Goal: Task Accomplishment & Management: Manage account settings

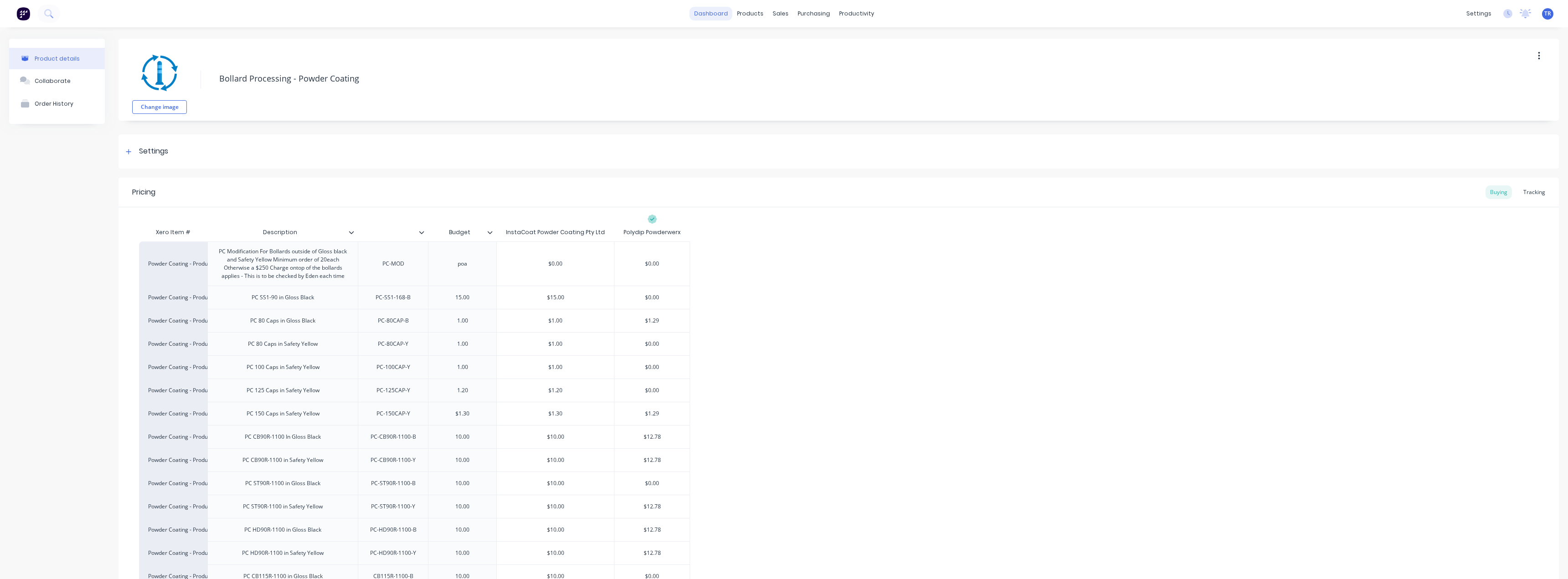
click at [712, 16] on link "dashboard" at bounding box center [711, 13] width 43 height 13
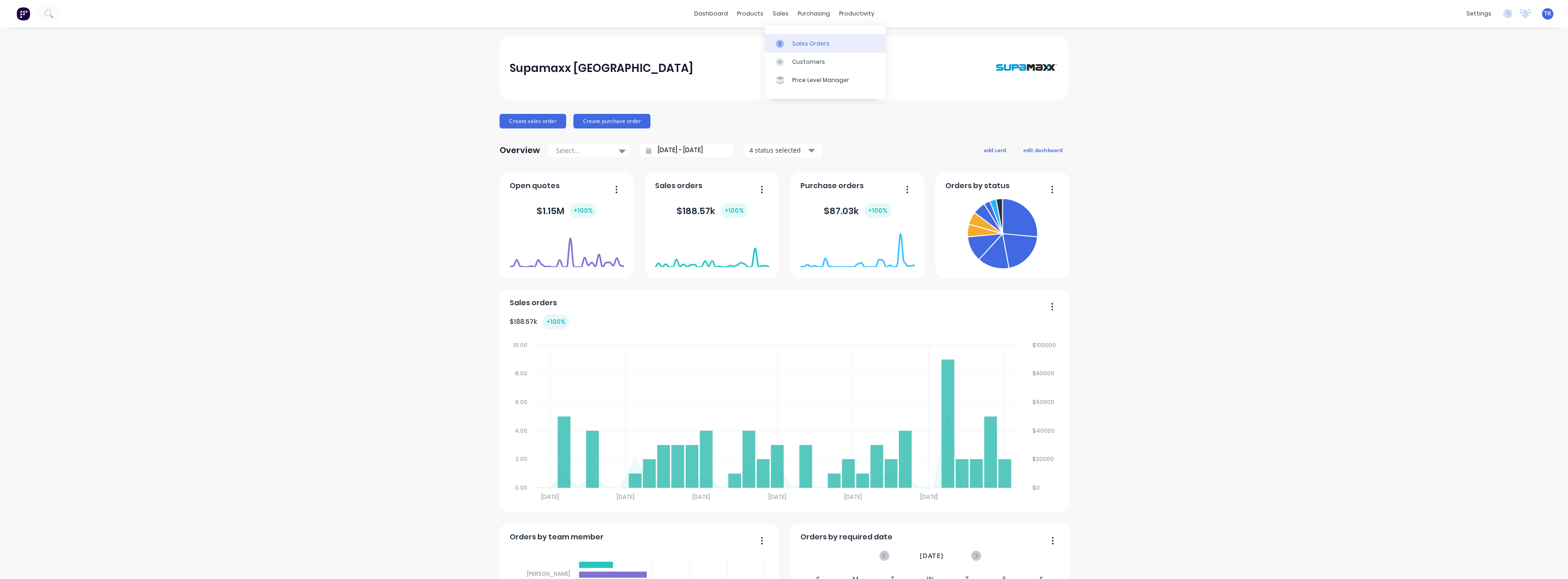
click at [799, 46] on div "Sales Orders" at bounding box center [810, 43] width 37 height 8
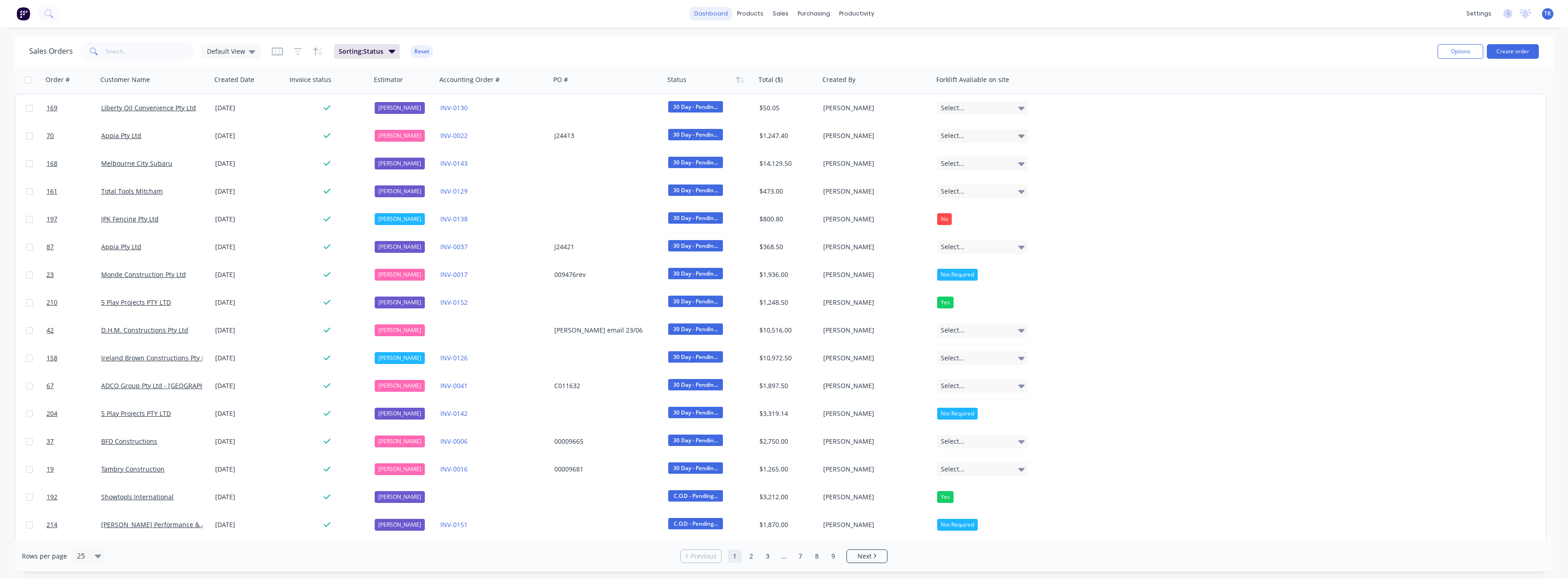
click at [713, 10] on link "dashboard" at bounding box center [711, 13] width 43 height 13
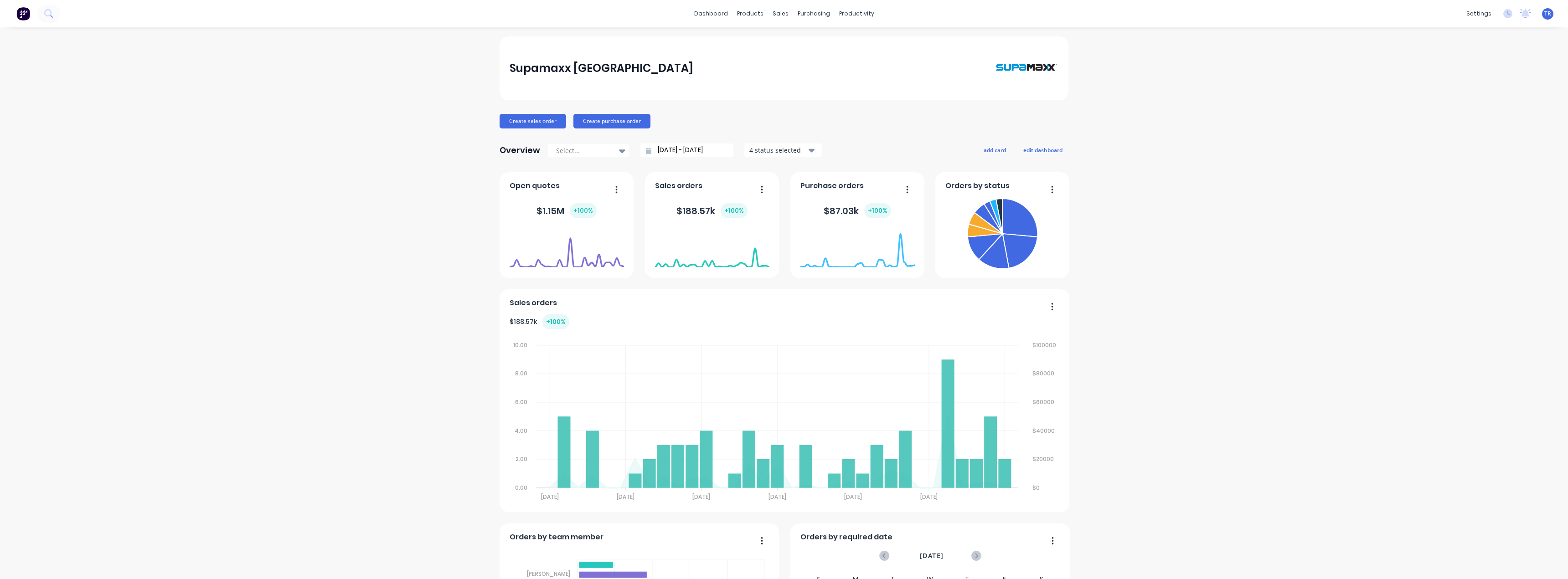
click at [697, 148] on input "[DATE] - [DATE]" at bounding box center [690, 150] width 79 height 13
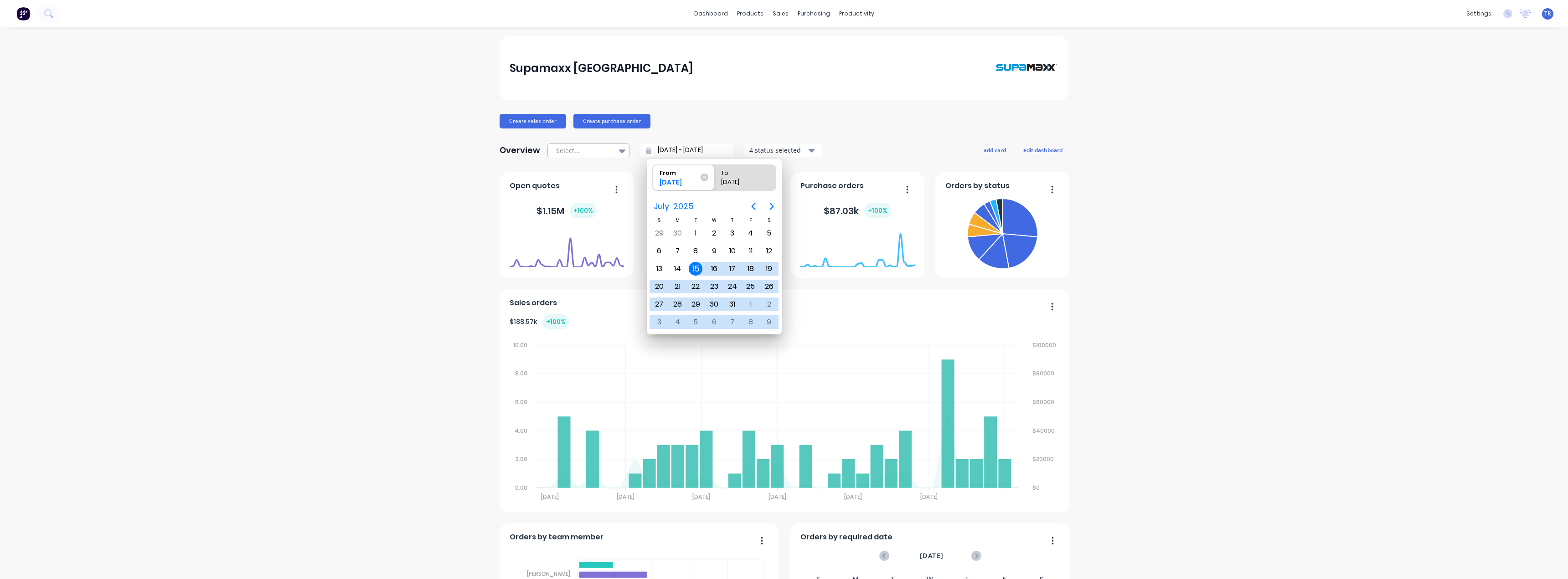
click at [607, 153] on div at bounding box center [584, 150] width 57 height 12
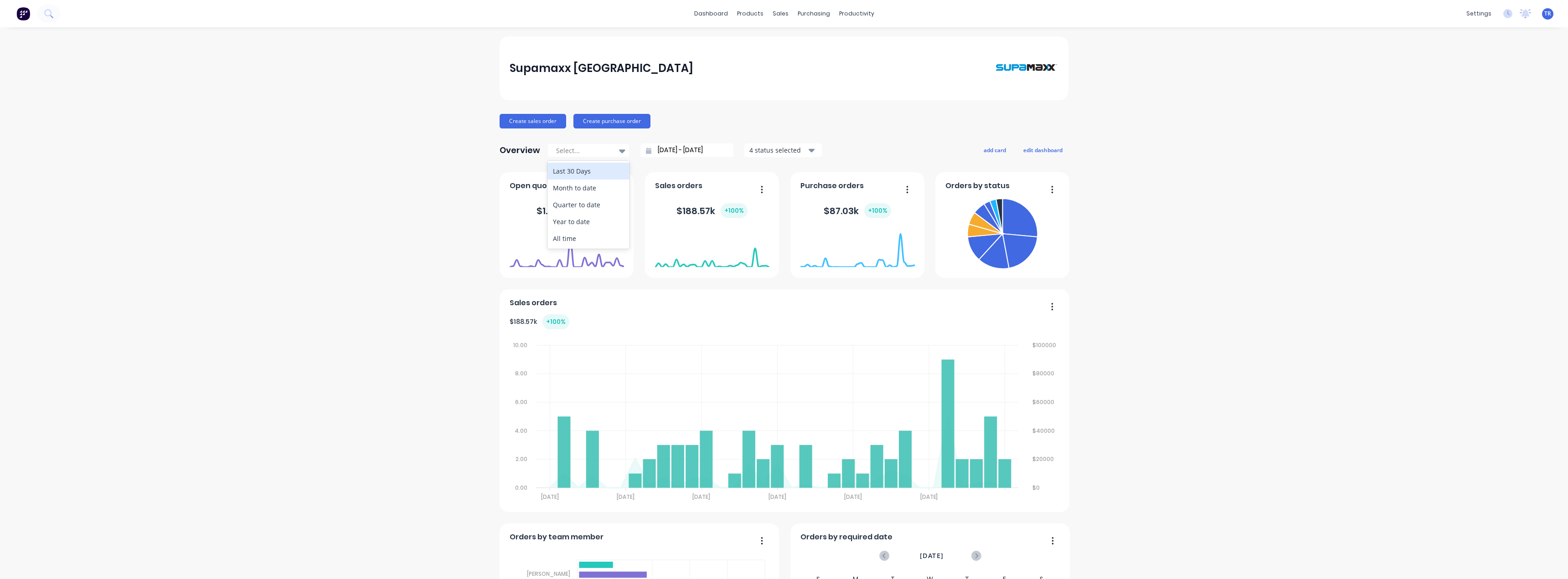
click at [590, 172] on div "Last 30 Days" at bounding box center [588, 171] width 82 height 17
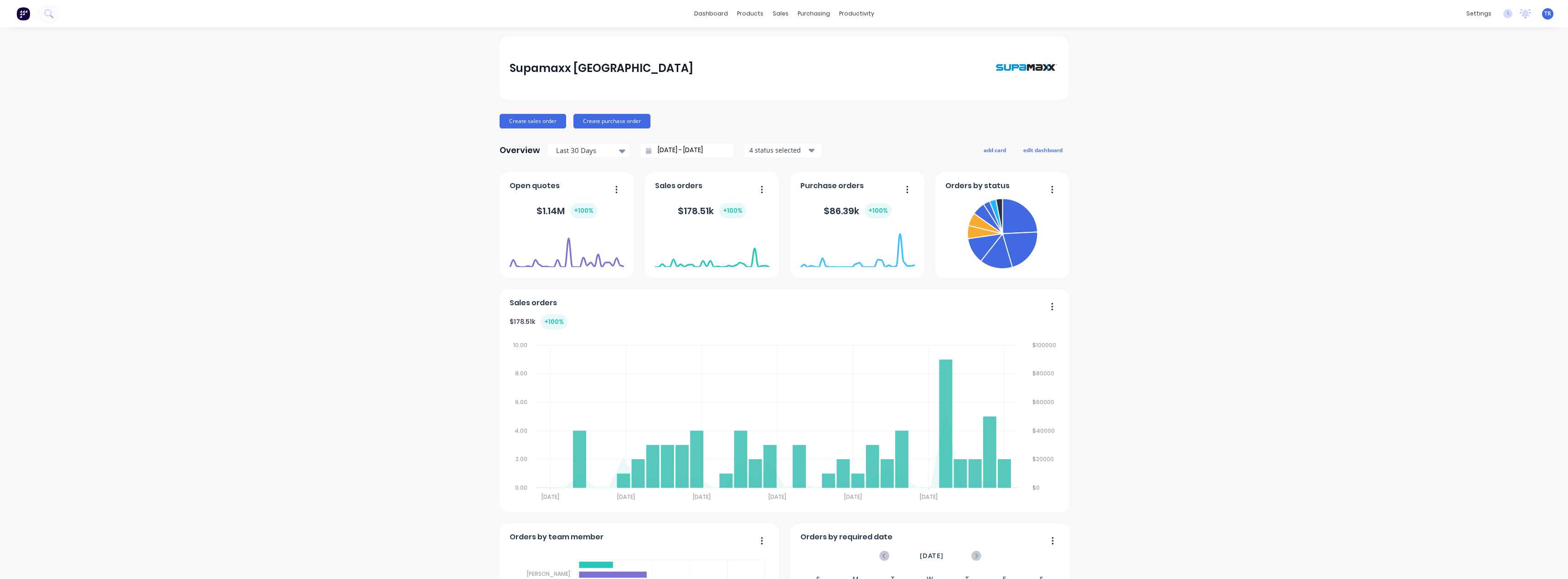
click at [549, 161] on div "Supamaxx [GEOGRAPHIC_DATA] Create sales order Create purchase order Overview La…" at bounding box center [784, 508] width 569 height 944
click at [559, 151] on div at bounding box center [584, 150] width 57 height 12
click at [558, 189] on div "Month to date" at bounding box center [588, 181] width 82 height 17
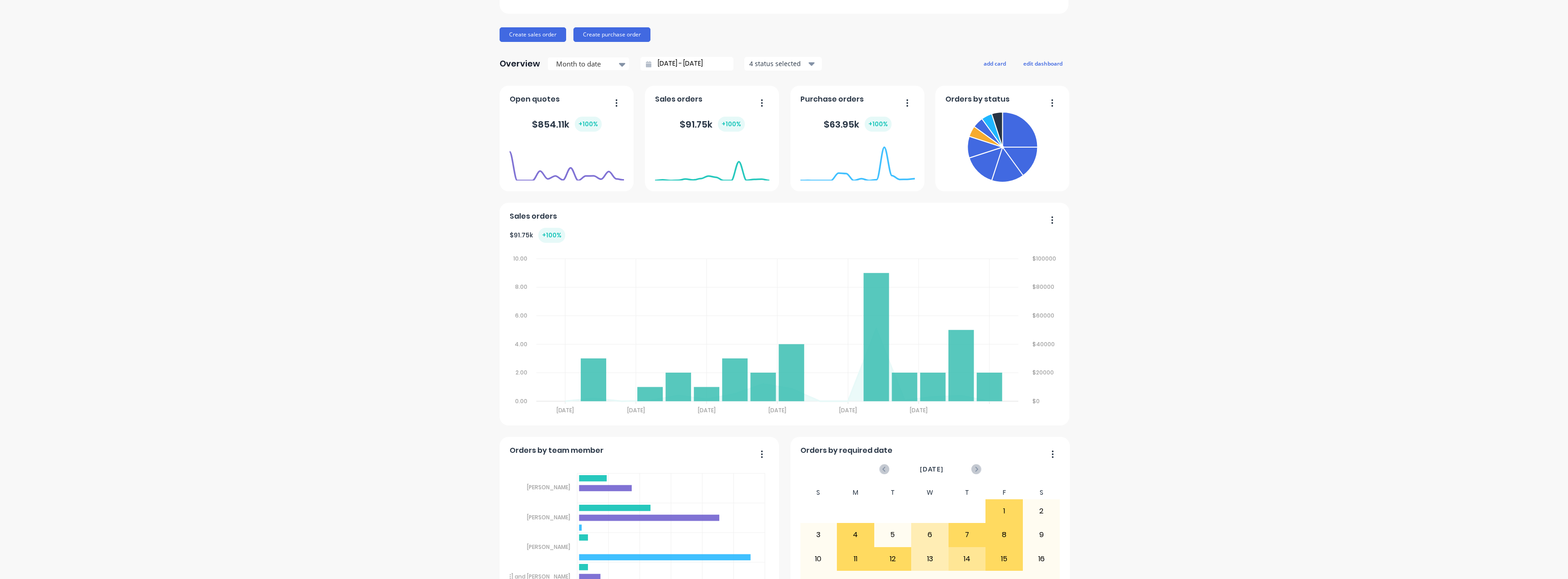
scroll to position [47, 0]
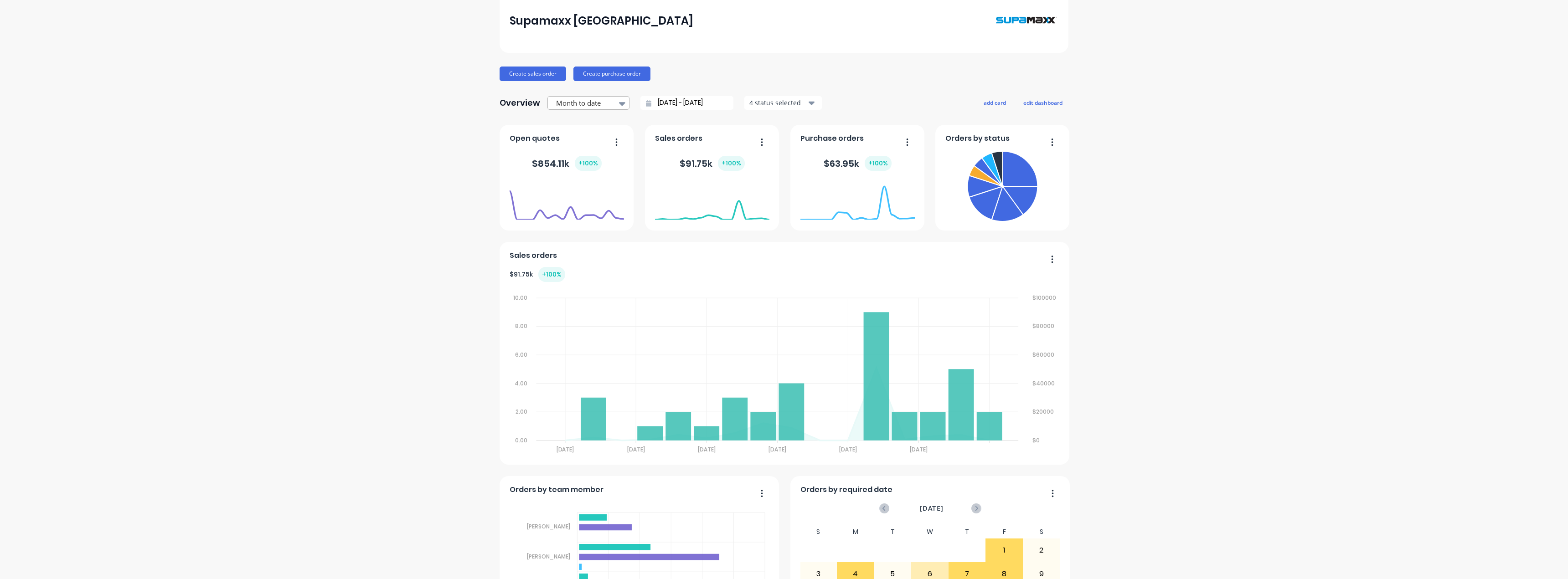
click at [607, 106] on div at bounding box center [584, 103] width 57 height 12
click at [583, 192] on div "All time" at bounding box center [588, 184] width 82 height 17
type input "[DATE] - [DATE]"
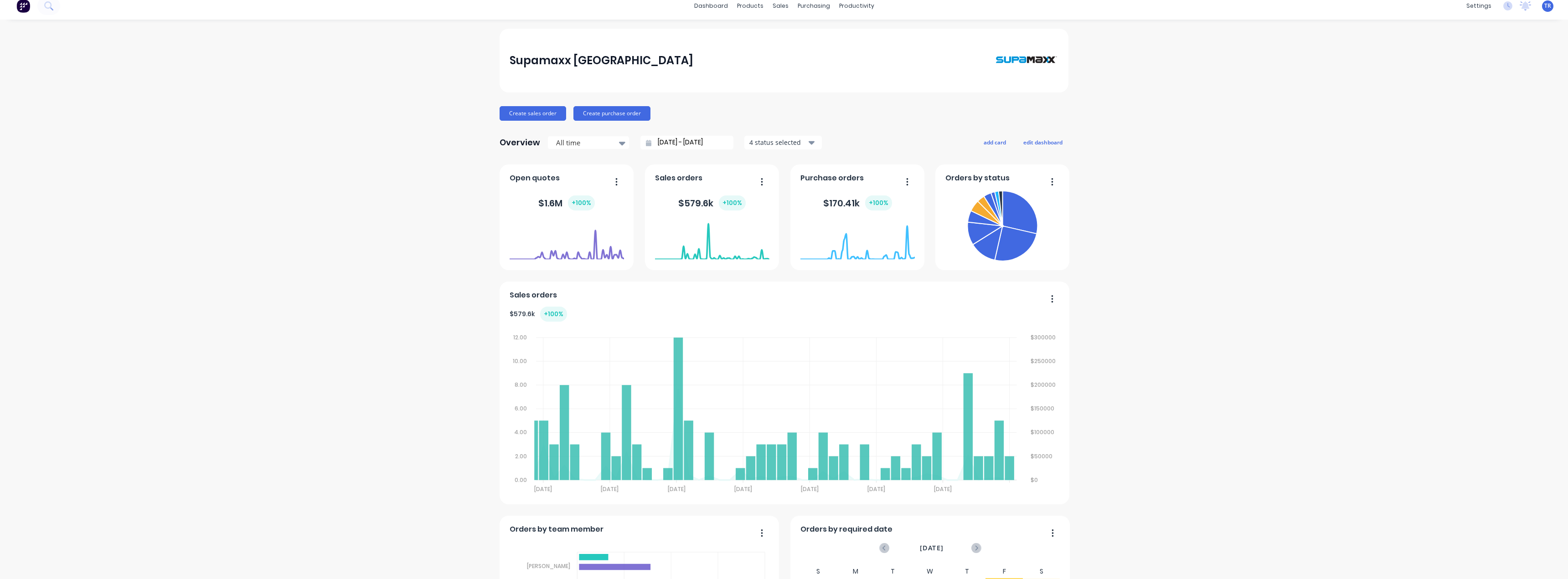
scroll to position [0, 0]
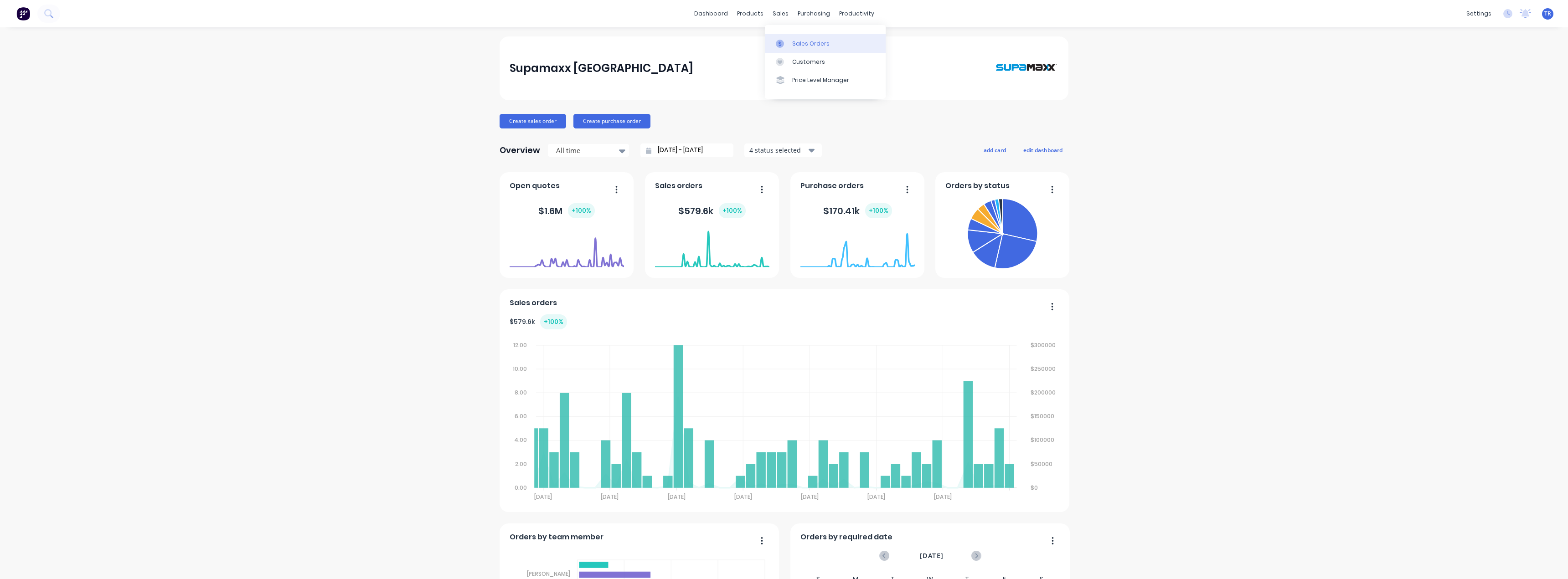
click at [789, 47] on link "Sales Orders" at bounding box center [825, 43] width 121 height 18
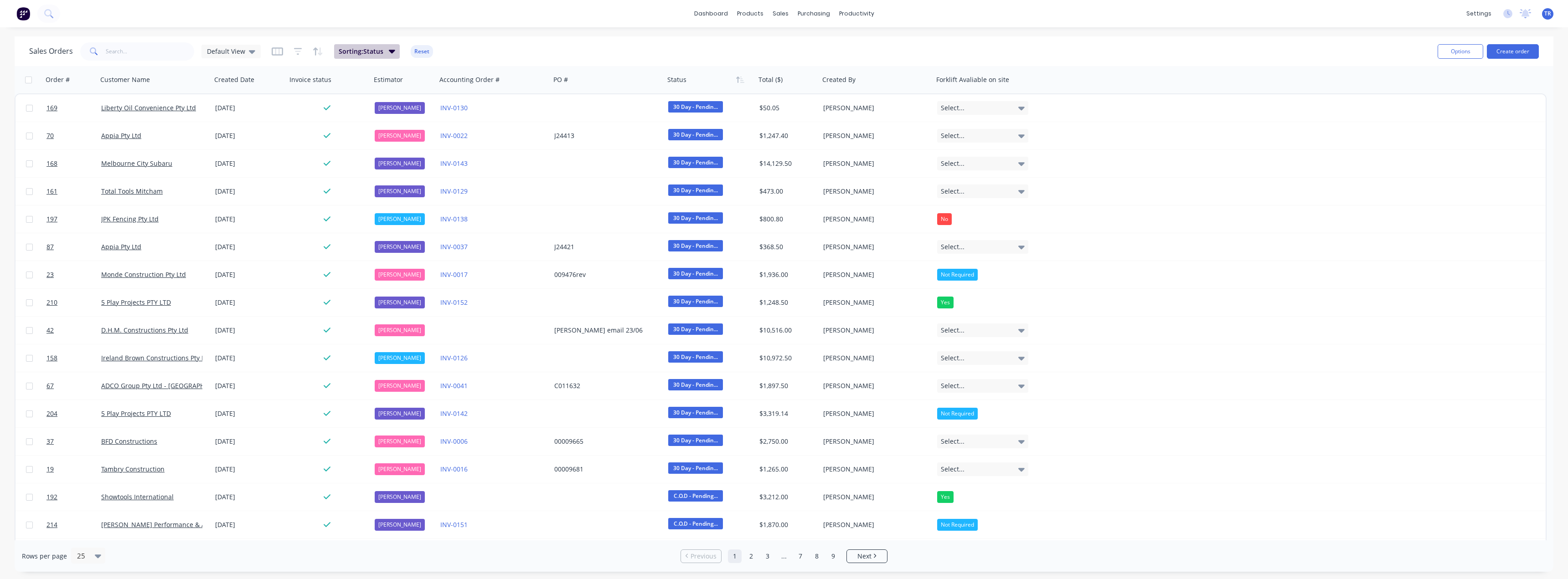
click at [377, 55] on span "Sorting: Status" at bounding box center [360, 51] width 44 height 9
click at [362, 55] on span "Sorting: Status" at bounding box center [360, 51] width 44 height 9
click at [245, 47] on div "Default View" at bounding box center [231, 51] width 48 height 8
click at [234, 183] on button "Tess Jobs" at bounding box center [256, 184] width 104 height 10
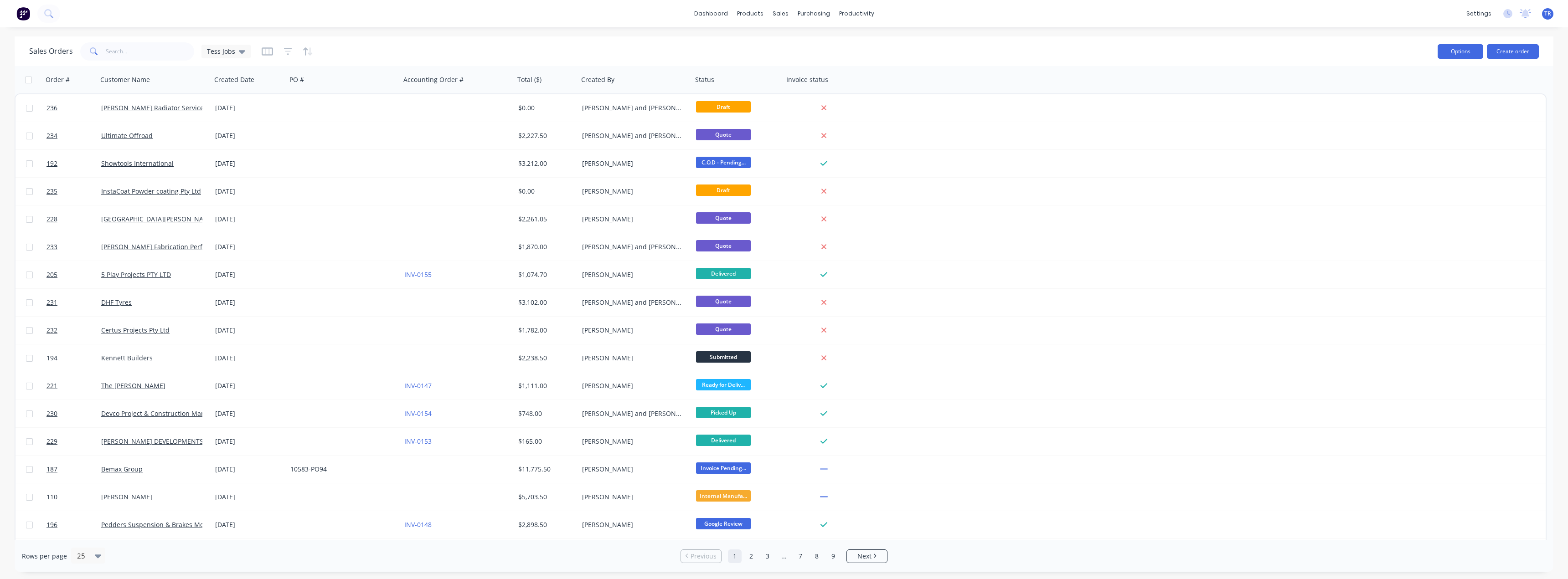
click at [1440, 52] on button "Options" at bounding box center [1460, 52] width 46 height 15
click at [1408, 118] on button "Export" at bounding box center [1433, 111] width 100 height 18
click at [217, 50] on span "Tess Jobs" at bounding box center [221, 51] width 28 height 10
click at [229, 50] on span "Tess Jobs" at bounding box center [221, 51] width 28 height 10
click at [266, 52] on icon "button" at bounding box center [267, 51] width 4 height 6
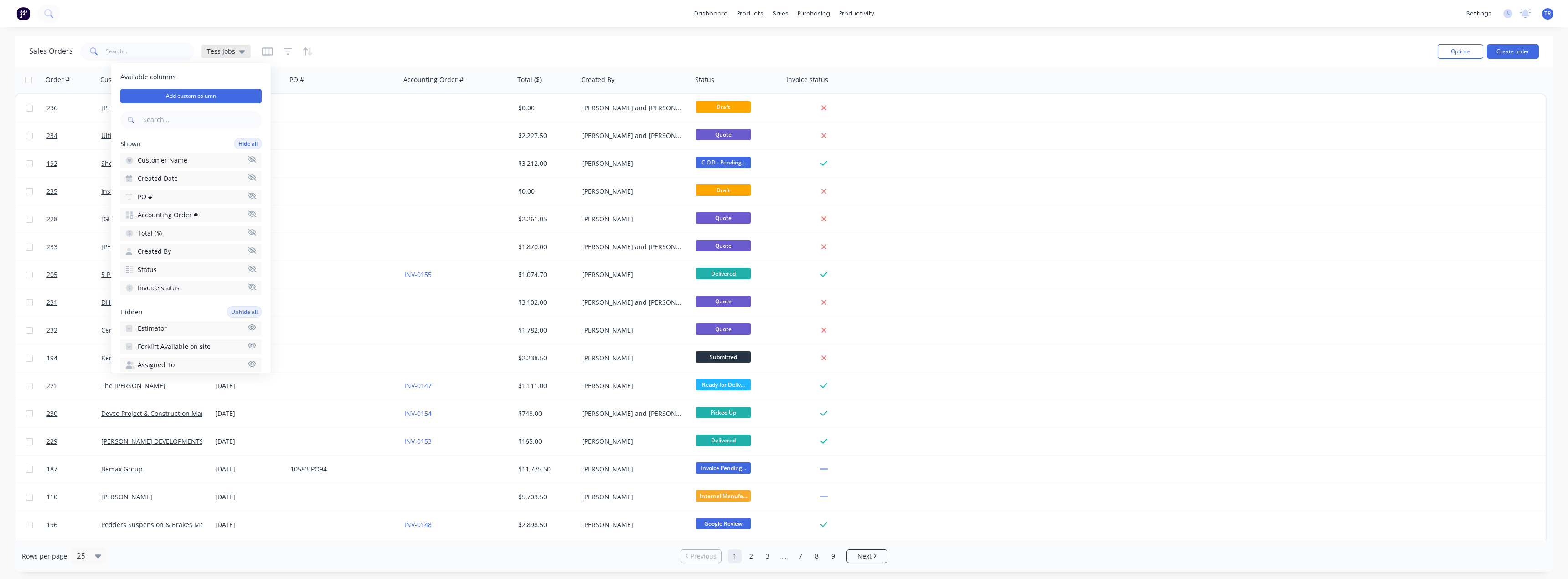
click at [229, 54] on span "Tess Jobs" at bounding box center [221, 51] width 28 height 10
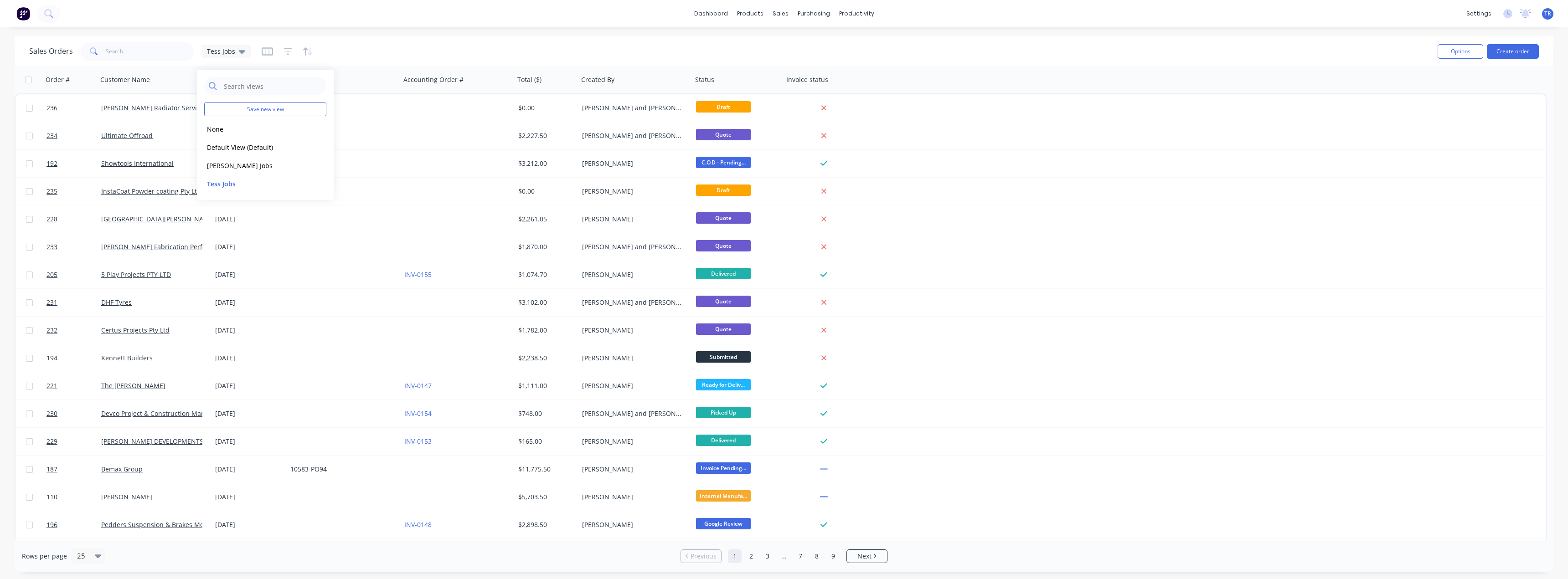
click at [442, 48] on div "Sales Orders Tess Jobs" at bounding box center [730, 51] width 1401 height 23
